Goal: Information Seeking & Learning: Learn about a topic

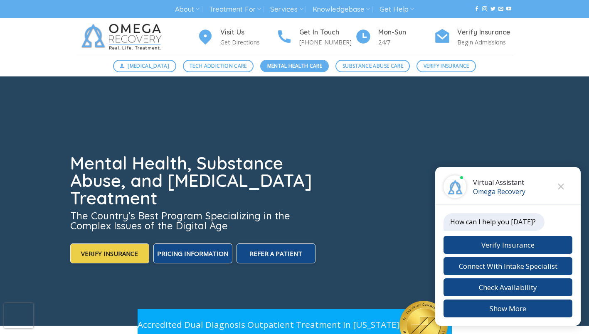
click at [291, 63] on span "Mental Health Care" at bounding box center [294, 66] width 55 height 8
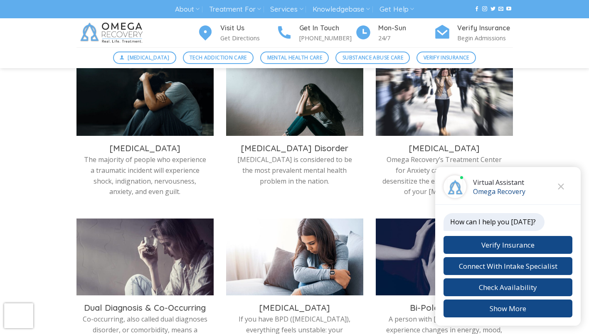
scroll to position [374, 0]
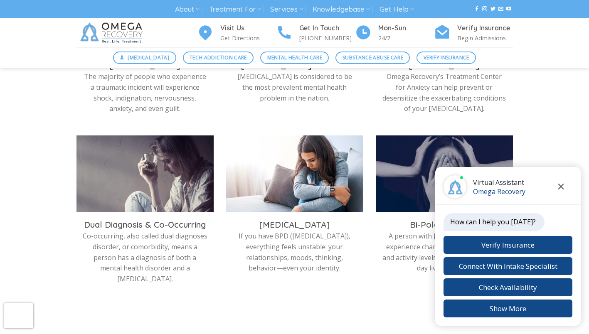
click at [560, 185] on icon "Close chat" at bounding box center [561, 187] width 6 height 6
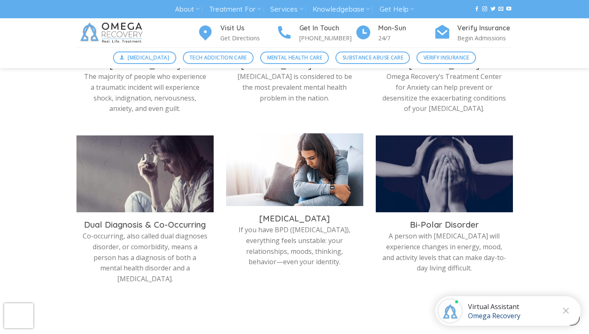
click at [304, 241] on p "If you have BPD (Borderline Personality Disorder), everything feels unstable: y…" at bounding box center [294, 246] width 125 height 42
click at [300, 200] on img at bounding box center [294, 171] width 137 height 77
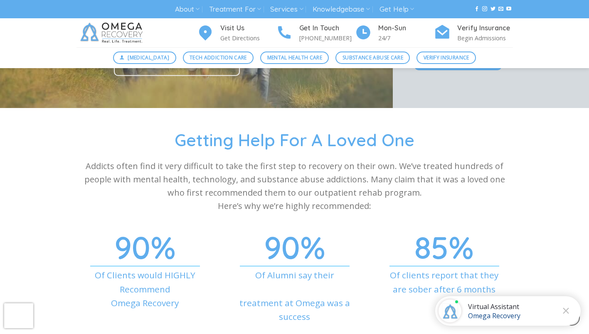
scroll to position [2632, 0]
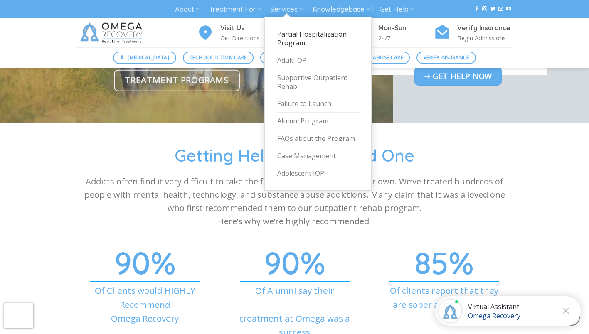
click at [299, 41] on link "Partial Hospitalization Program" at bounding box center [318, 39] width 82 height 26
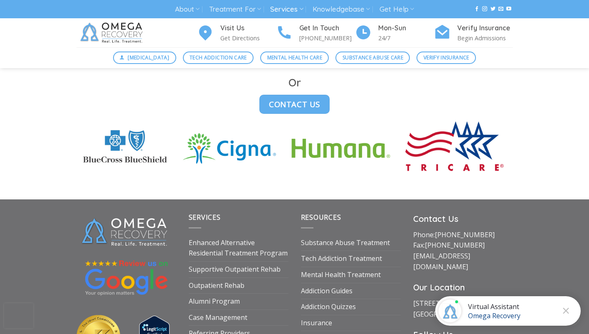
scroll to position [2329, 0]
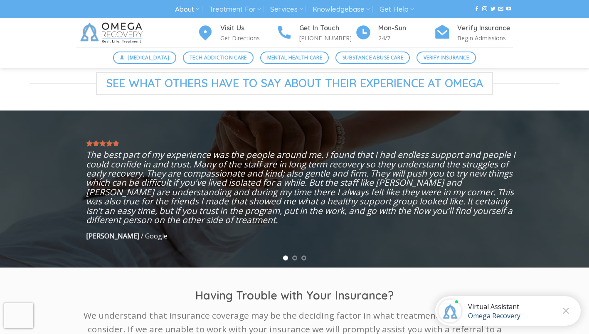
scroll to position [166, 0]
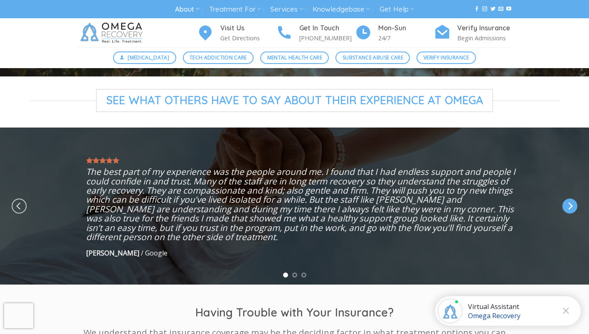
click at [568, 211] on icon "Next" at bounding box center [570, 206] width 15 height 15
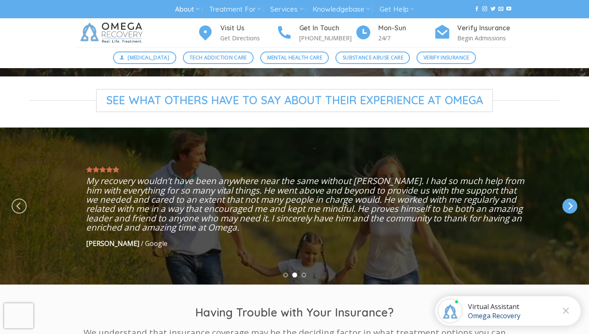
click at [568, 212] on icon "Next" at bounding box center [570, 206] width 15 height 15
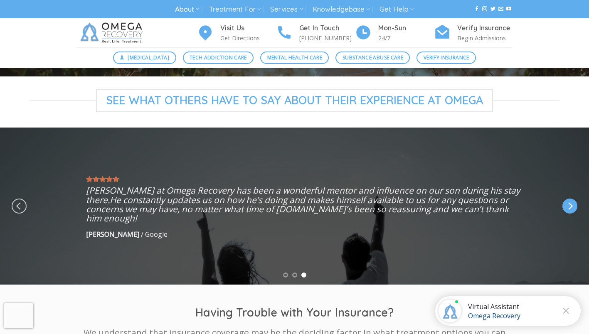
click at [567, 208] on icon "Next" at bounding box center [570, 206] width 15 height 15
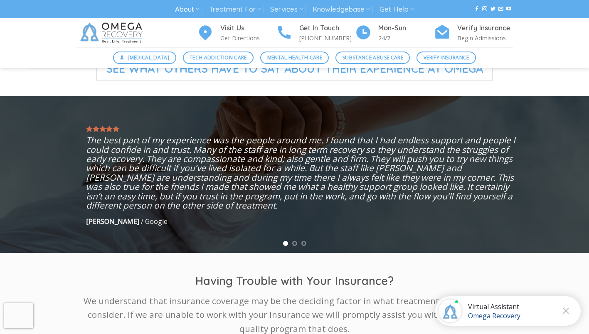
scroll to position [208, 0]
